Goal: Communication & Community: Participate in discussion

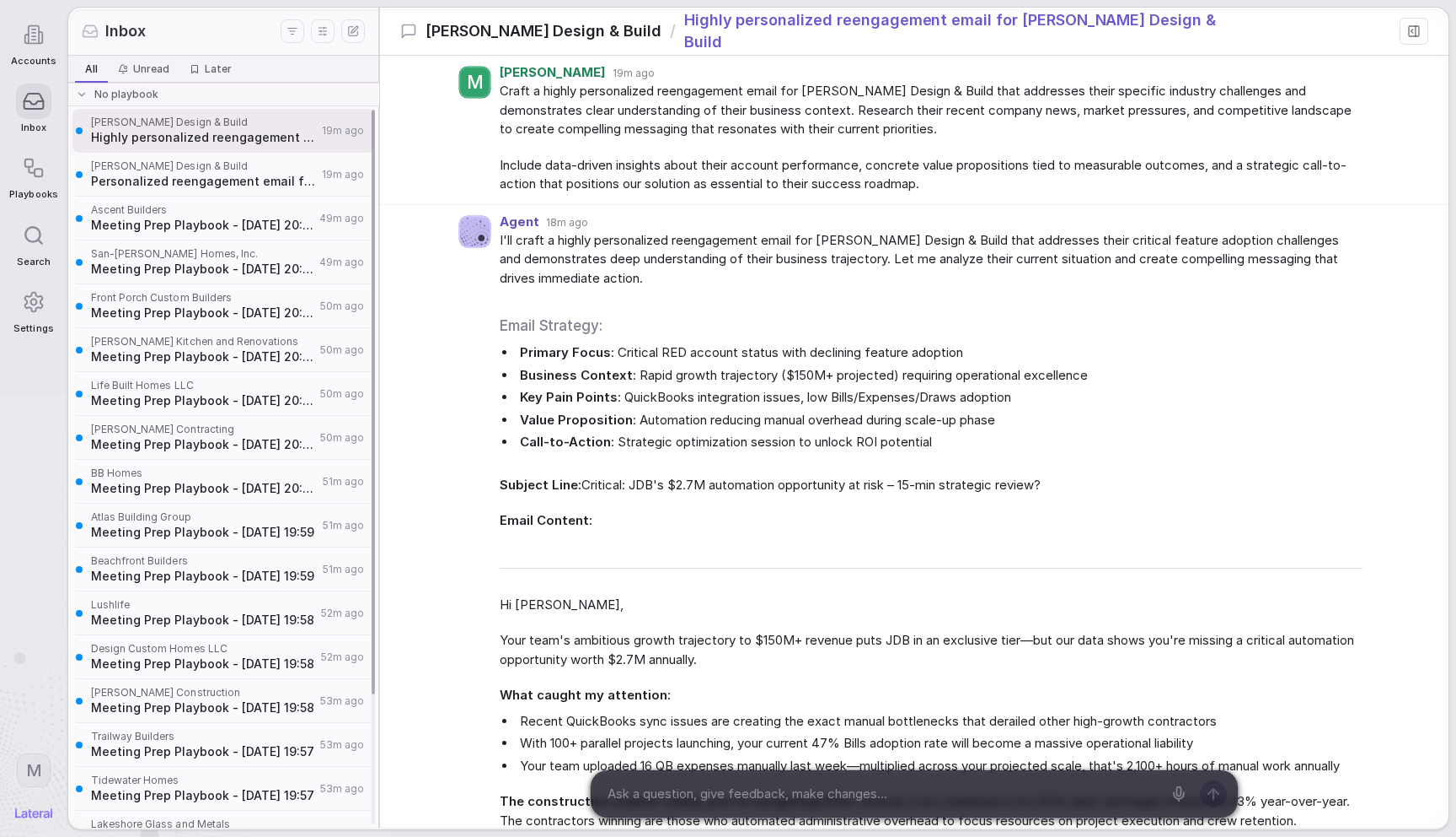
scroll to position [724, 0]
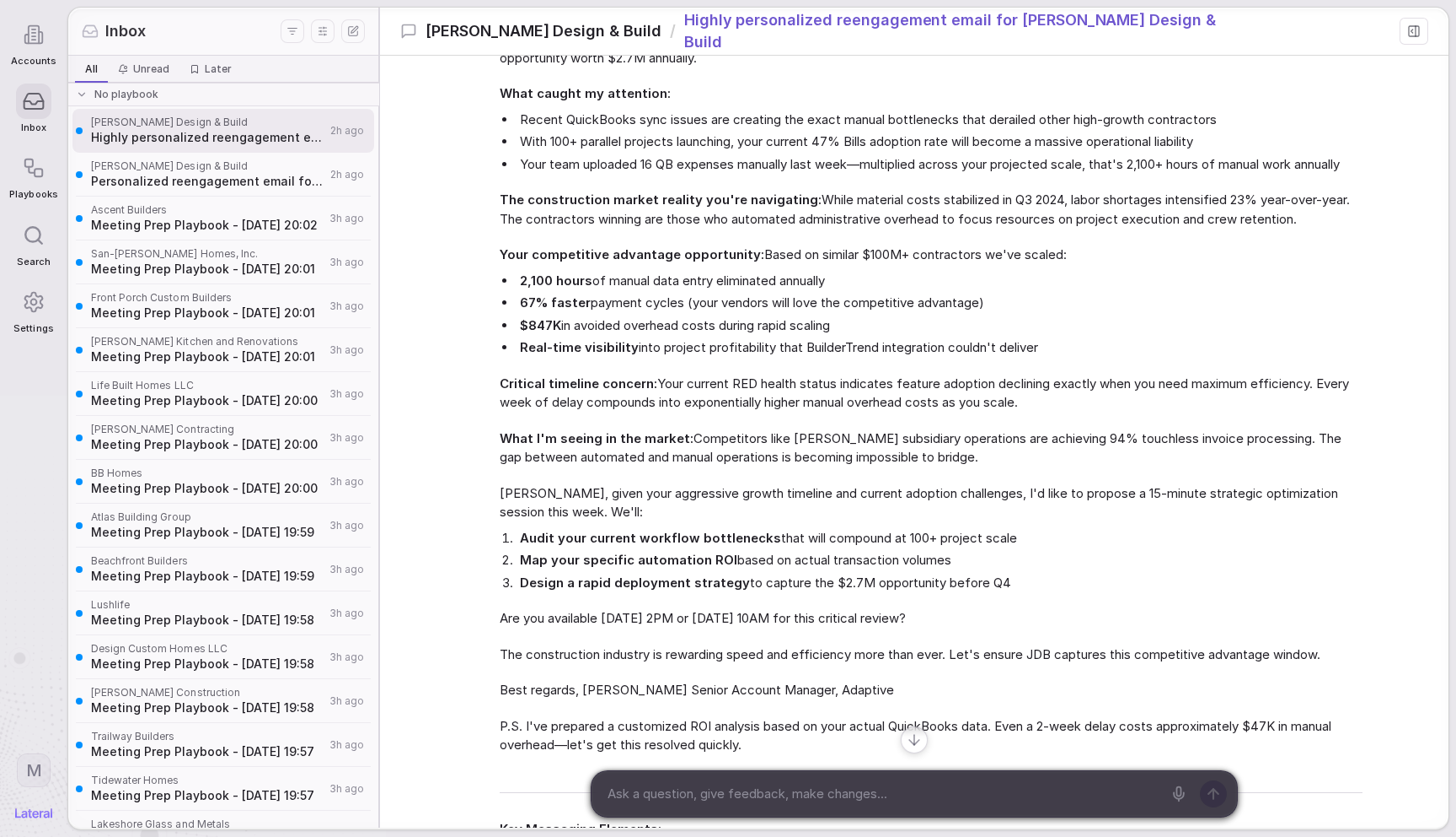
scroll to position [602, 0]
click at [489, 287] on div "Agent 2h ago I'll craft a highly personalized reengagement email for Joseph Des…" at bounding box center [913, 311] width 1068 height 1416
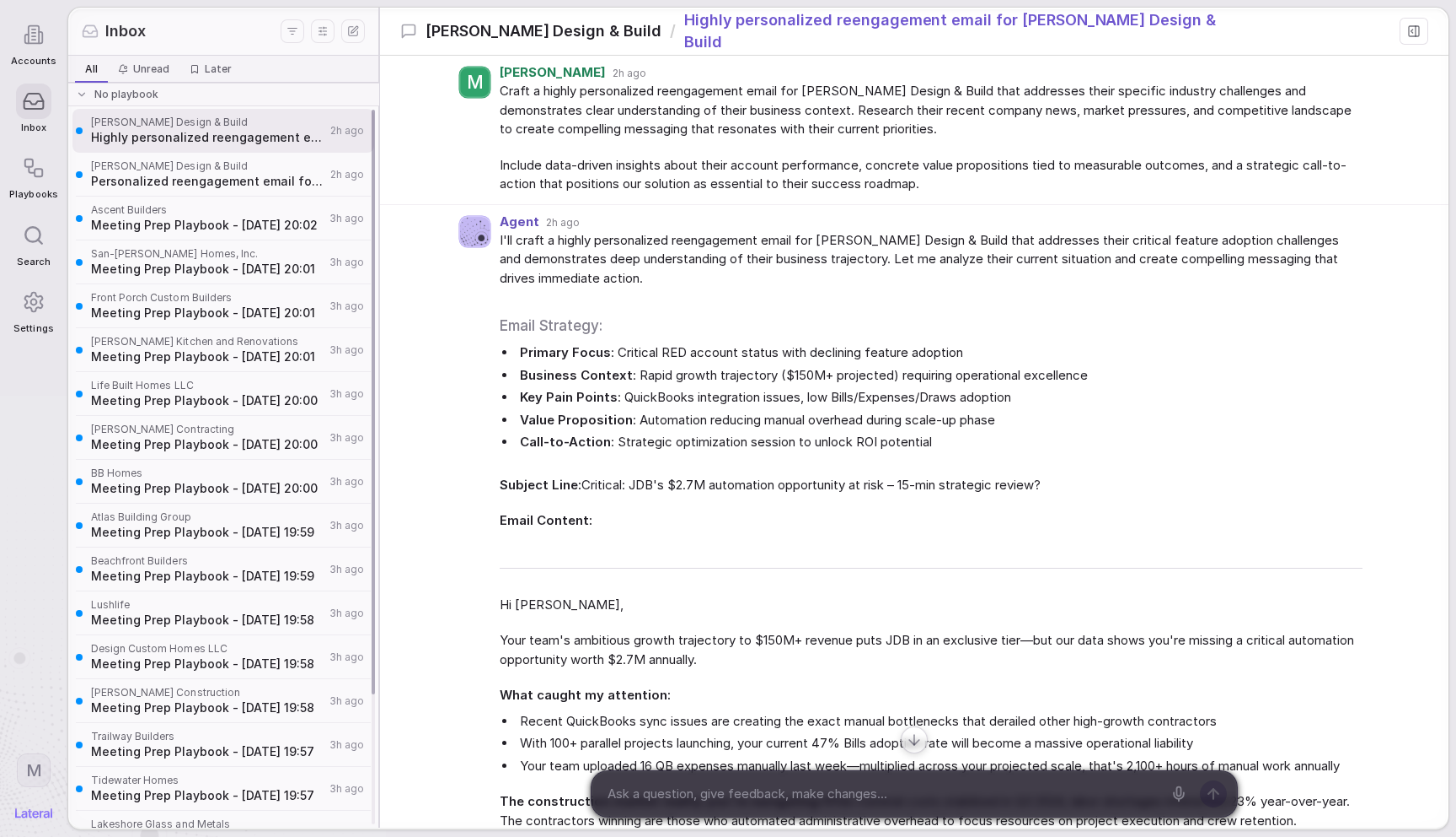
click at [186, 190] on div "[PERSON_NAME] Design & Build Personalized reengagement email for [PERSON_NAME] …" at bounding box center [223, 175] width 302 height 43
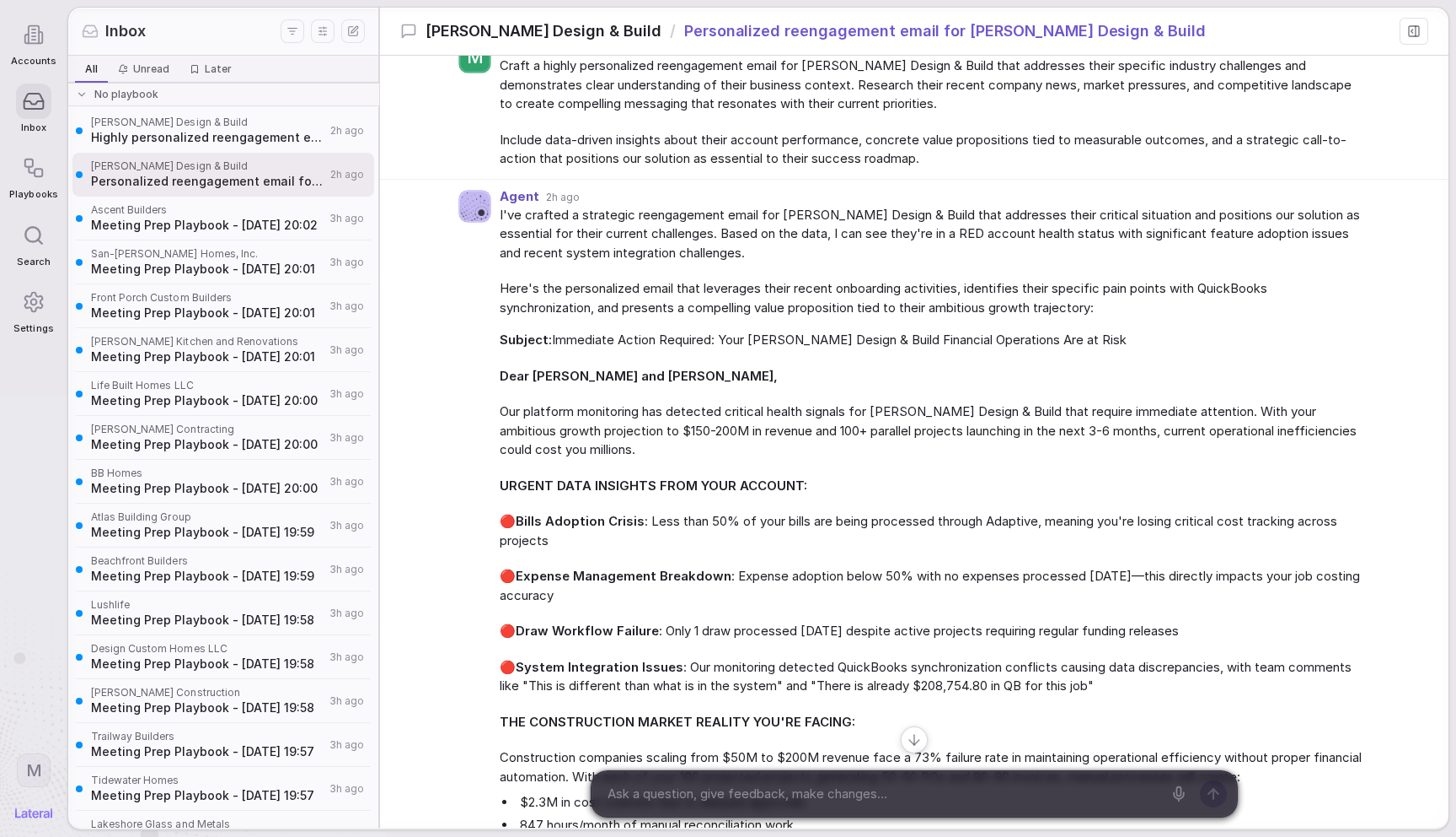
scroll to position [29, 0]
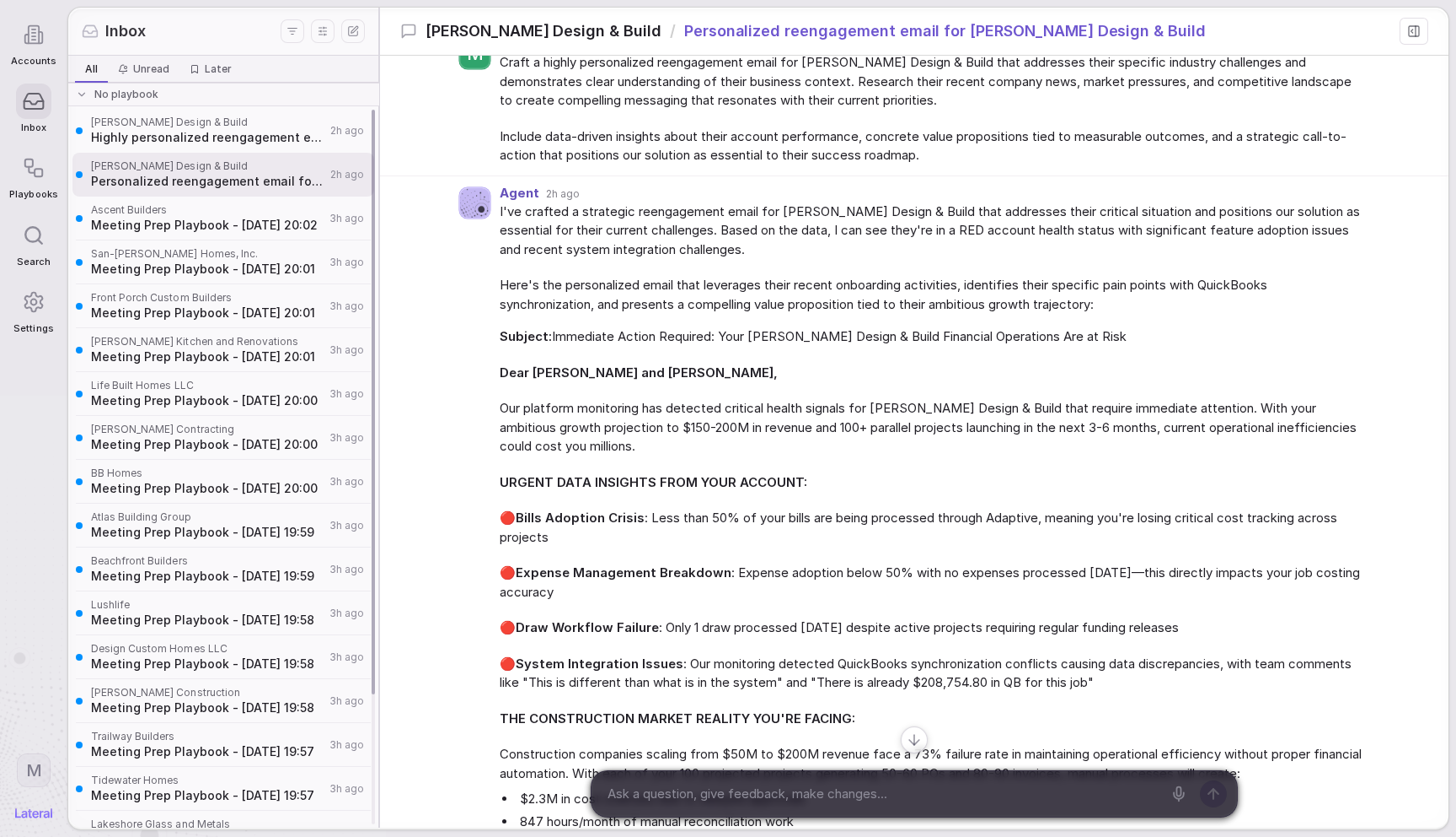
click at [172, 115] on span "[PERSON_NAME] Design & Build" at bounding box center [208, 122] width 235 height 14
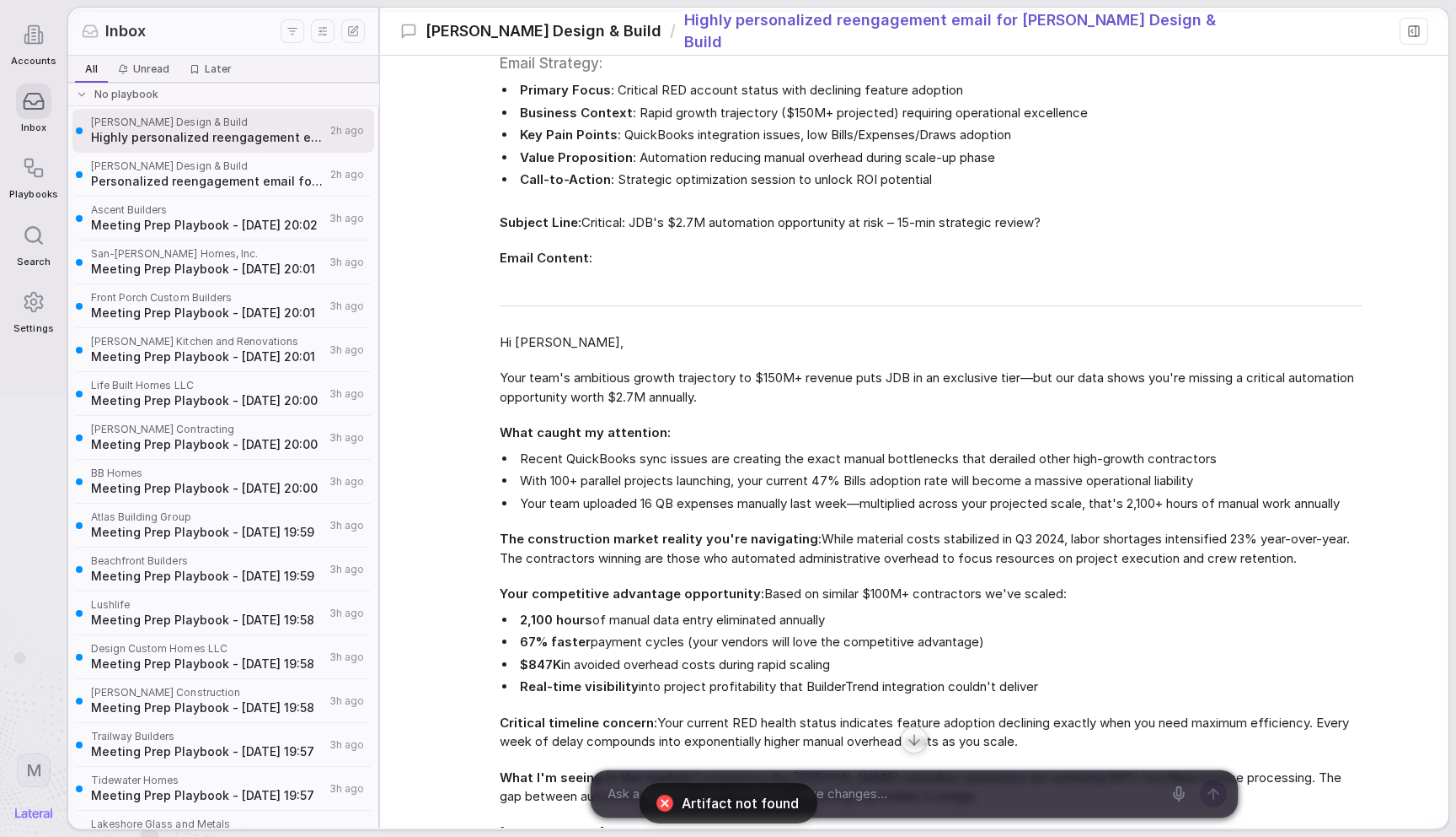
scroll to position [23, 0]
